Goal: Information Seeking & Learning: Find specific fact

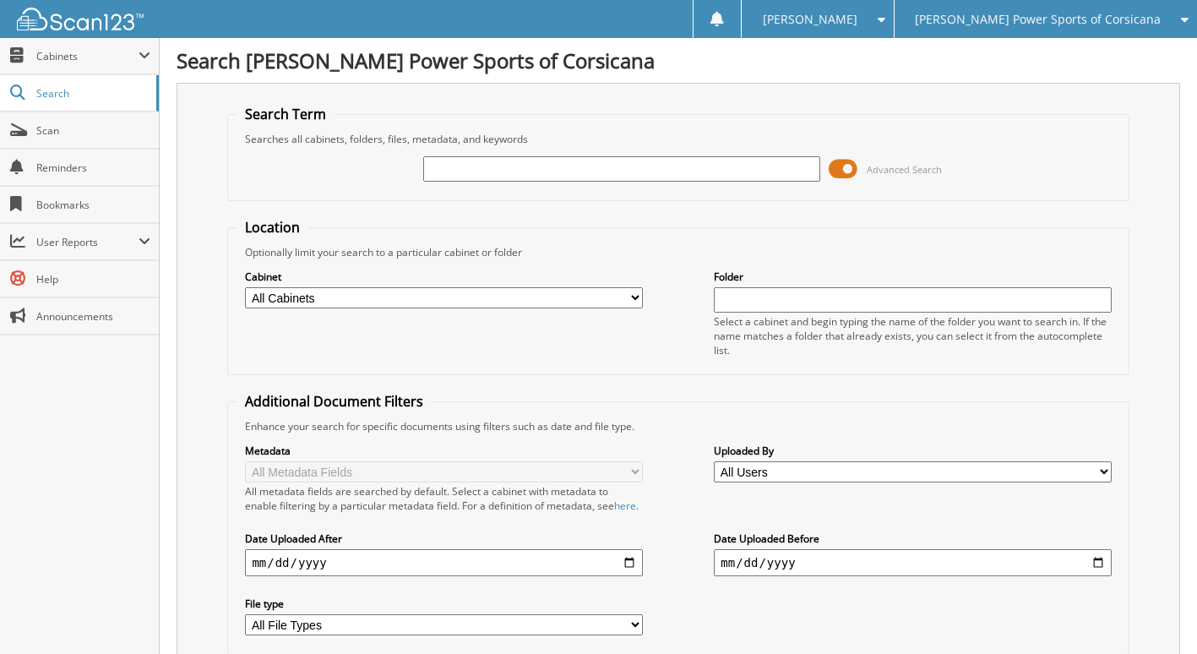
drag, startPoint x: 490, startPoint y: 180, endPoint x: 511, endPoint y: 167, distance: 24.6
click at [490, 180] on input "text" at bounding box center [621, 168] width 397 height 25
type input "antle"
click at [841, 169] on span at bounding box center [843, 168] width 29 height 25
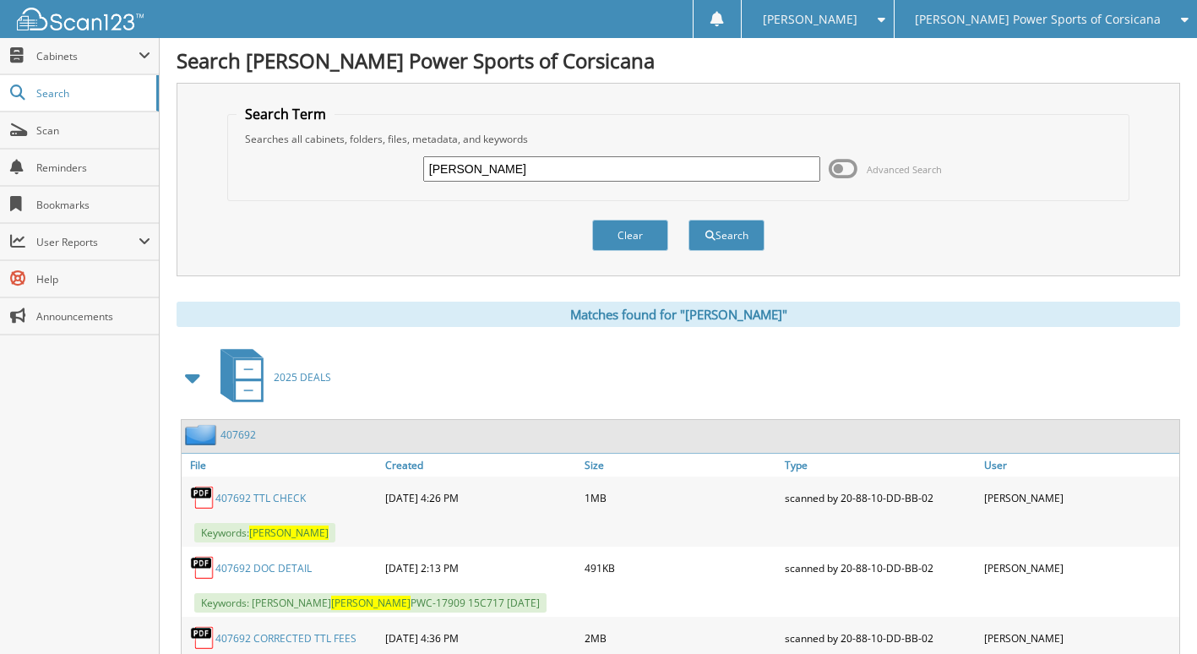
drag, startPoint x: 458, startPoint y: 165, endPoint x: 378, endPoint y: 165, distance: 80.3
click at [378, 165] on div "[PERSON_NAME] Advanced Search" at bounding box center [678, 169] width 883 height 46
type input "[PERSON_NAME]"
click at [689, 220] on button "Search" at bounding box center [727, 235] width 76 height 31
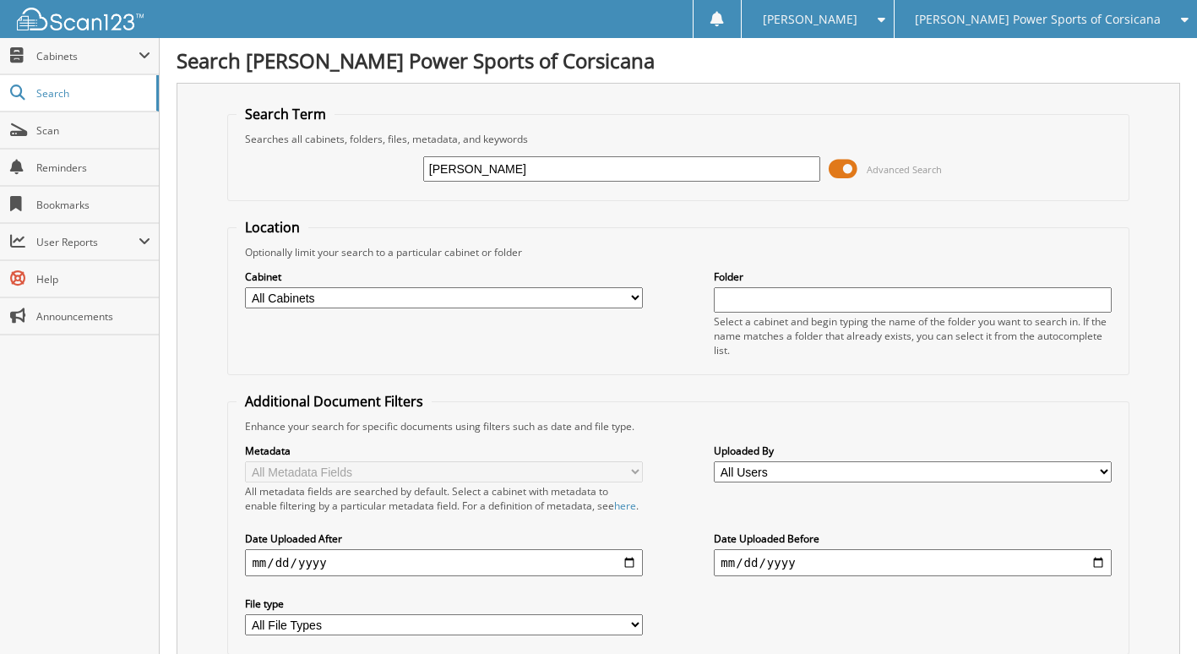
drag, startPoint x: 434, startPoint y: 145, endPoint x: 543, endPoint y: 166, distance: 110.9
click at [351, 124] on fieldset "Search Term Searches all cabinets, folders, files, metadata, and keywords ISENN…" at bounding box center [677, 153] width 901 height 96
type input "[PERSON_NAME]"
drag, startPoint x: 515, startPoint y: 174, endPoint x: 367, endPoint y: 160, distance: 148.5
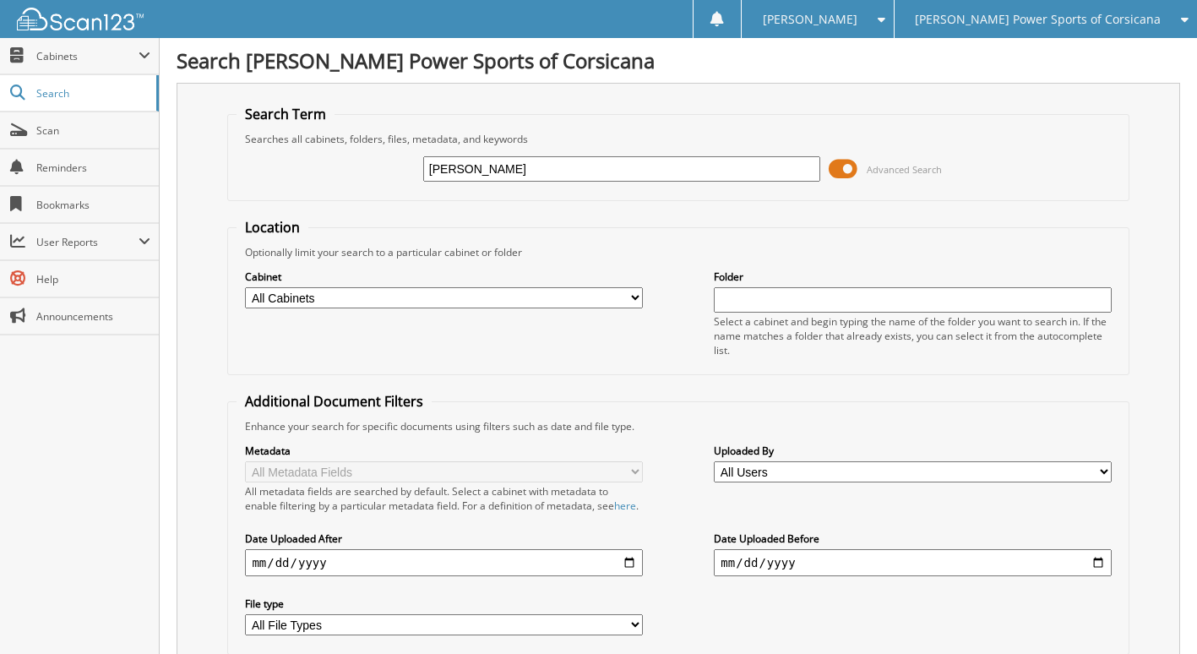
click at [367, 160] on div "ROWLAND Advanced Search" at bounding box center [678, 169] width 883 height 46
type input "[PERSON_NAME]"
click at [841, 166] on span at bounding box center [843, 168] width 29 height 25
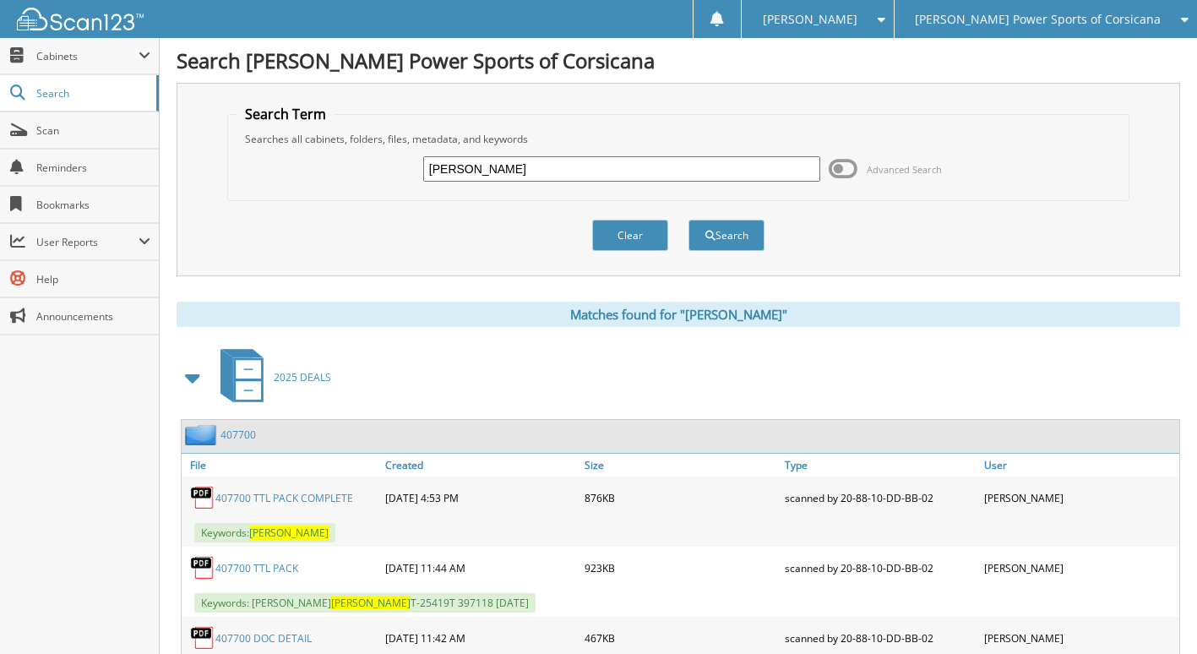
drag, startPoint x: 475, startPoint y: 171, endPoint x: 183, endPoint y: 164, distance: 291.6
click at [185, 164] on div "Search Term Searches all cabinets, folders, files, metadata, and keywords ISENN…" at bounding box center [679, 179] width 1004 height 193
type input "[PERSON_NAME]"
click at [689, 220] on button "Search" at bounding box center [727, 235] width 76 height 31
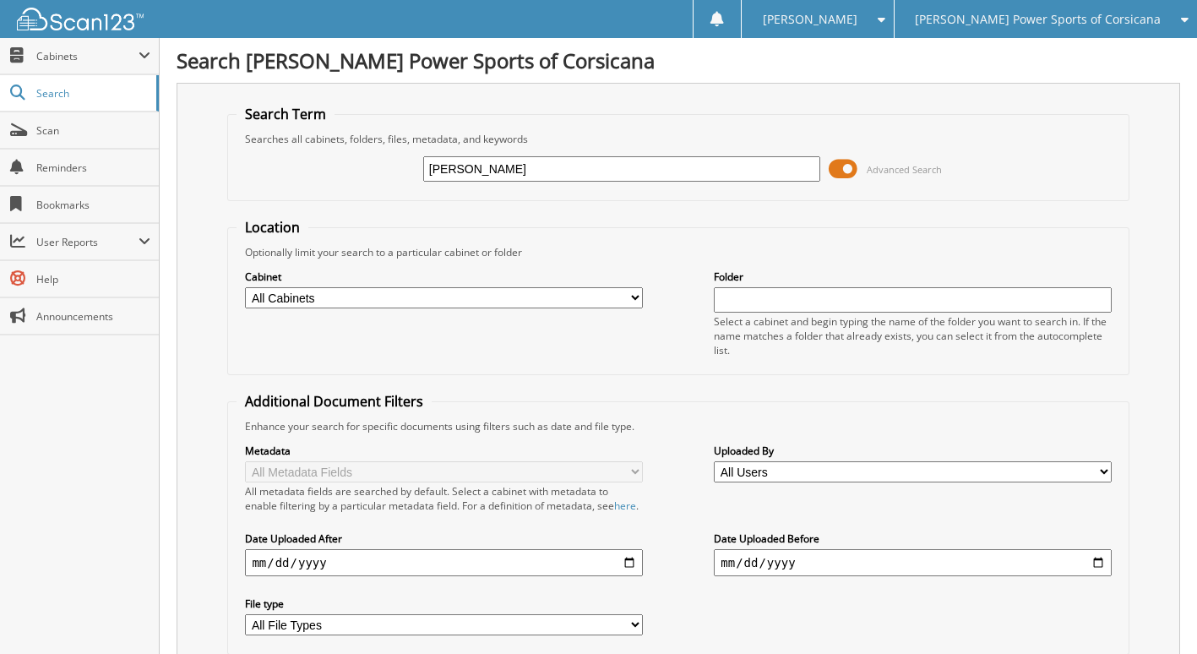
click at [835, 161] on span at bounding box center [843, 168] width 29 height 25
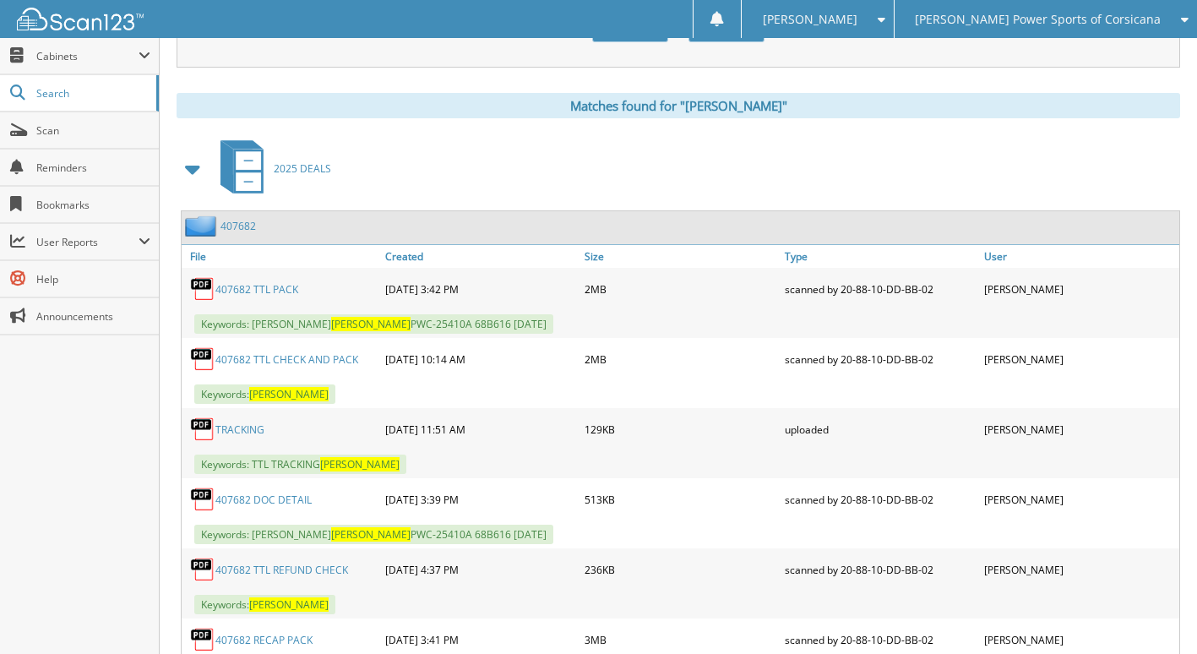
scroll to position [41, 0]
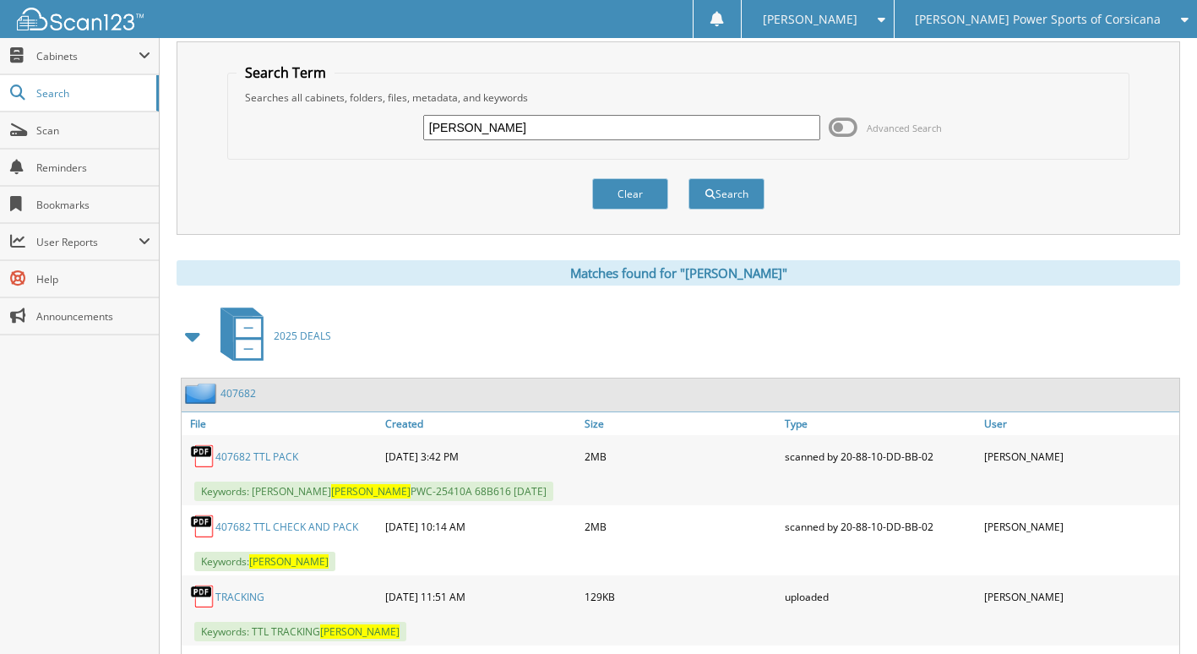
drag, startPoint x: 491, startPoint y: 130, endPoint x: 507, endPoint y: 135, distance: 16.8
click at [381, 135] on div "ROWLAND Advanced Search" at bounding box center [678, 128] width 883 height 46
type input "[PERSON_NAME]"
click at [689, 178] on button "Search" at bounding box center [727, 193] width 76 height 31
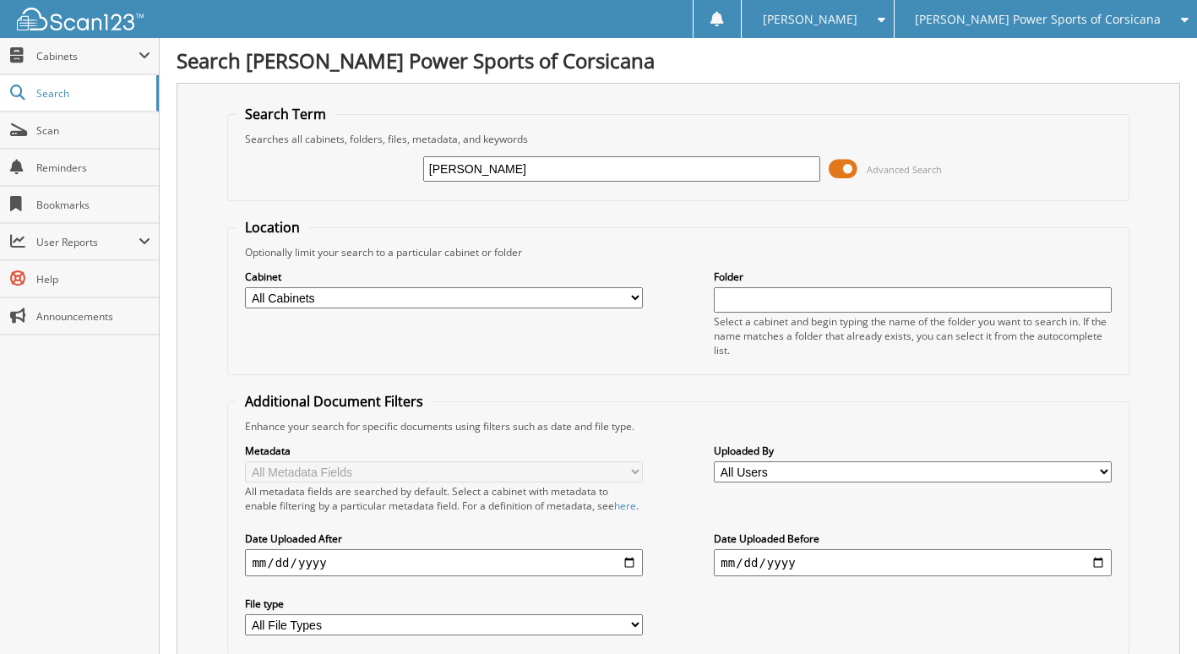
click at [837, 161] on span at bounding box center [843, 168] width 29 height 25
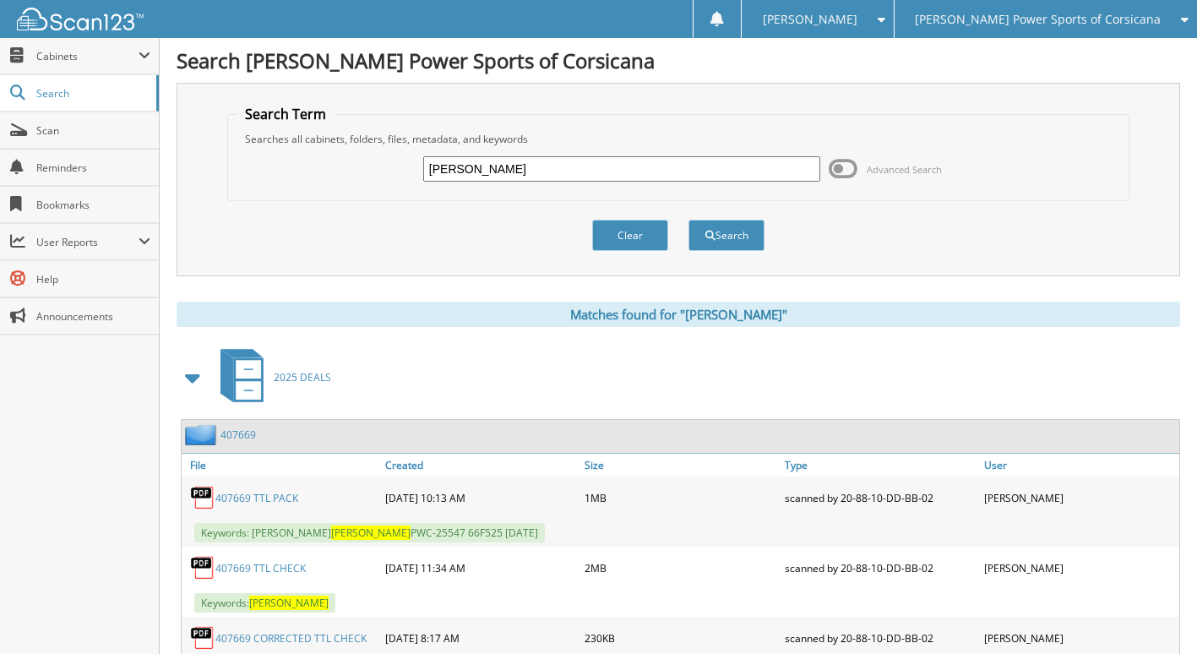
drag, startPoint x: 514, startPoint y: 166, endPoint x: 176, endPoint y: 133, distance: 340.4
type input "[PERSON_NAME]"
click at [689, 220] on button "Search" at bounding box center [727, 235] width 76 height 31
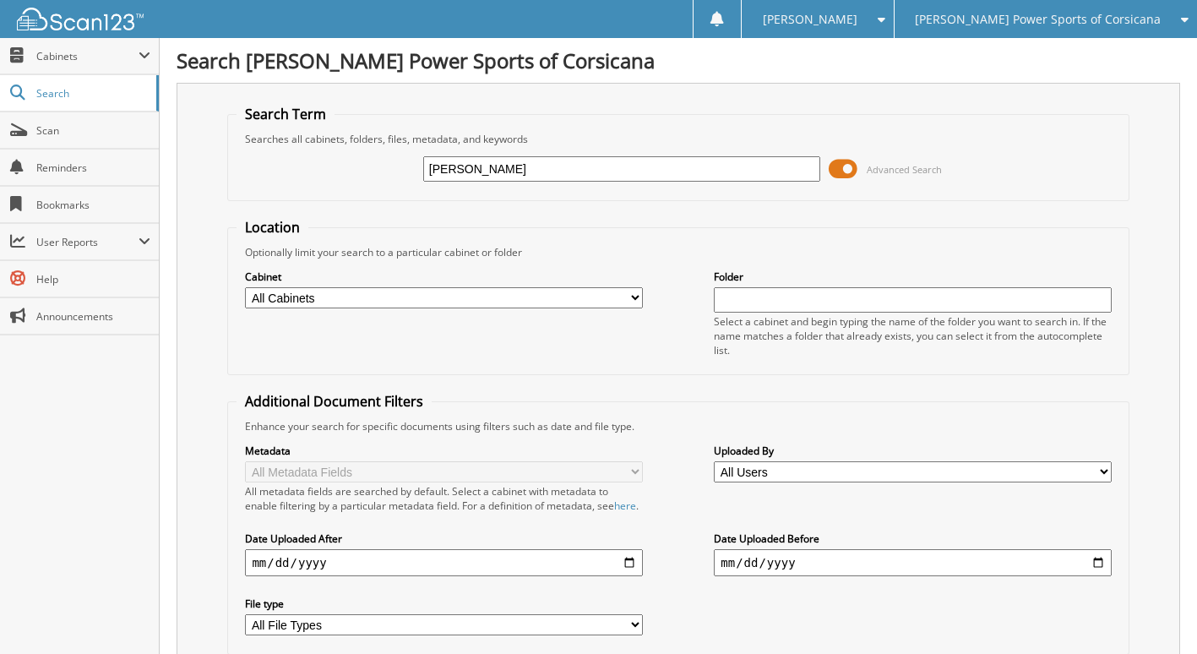
click at [861, 164] on span "Advanced Search" at bounding box center [885, 168] width 113 height 25
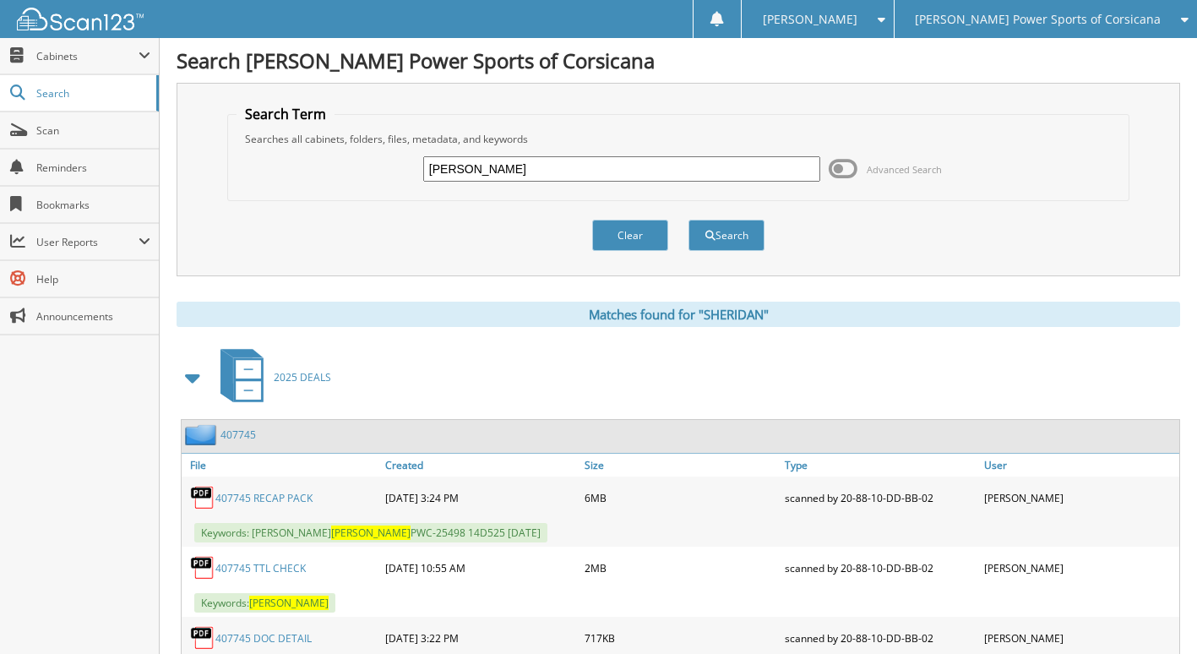
click at [853, 169] on span at bounding box center [843, 168] width 29 height 25
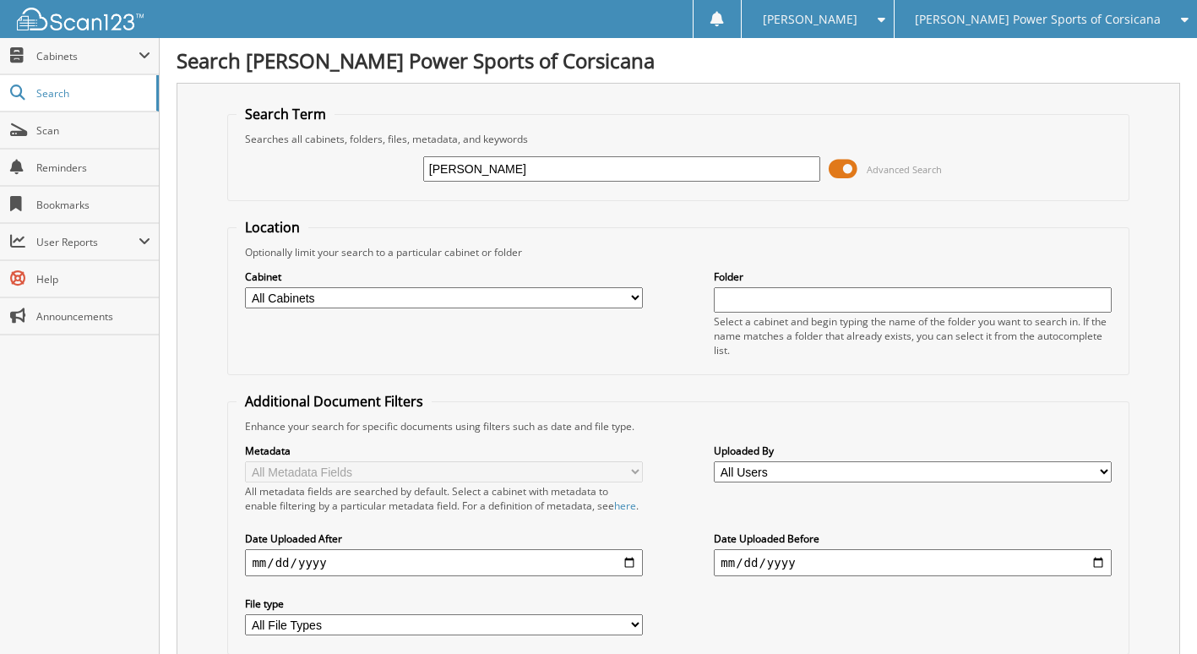
click at [863, 155] on div "[PERSON_NAME] Advanced Search" at bounding box center [678, 169] width 883 height 46
click at [855, 161] on span at bounding box center [843, 168] width 29 height 25
